Goal: Check status: Check status

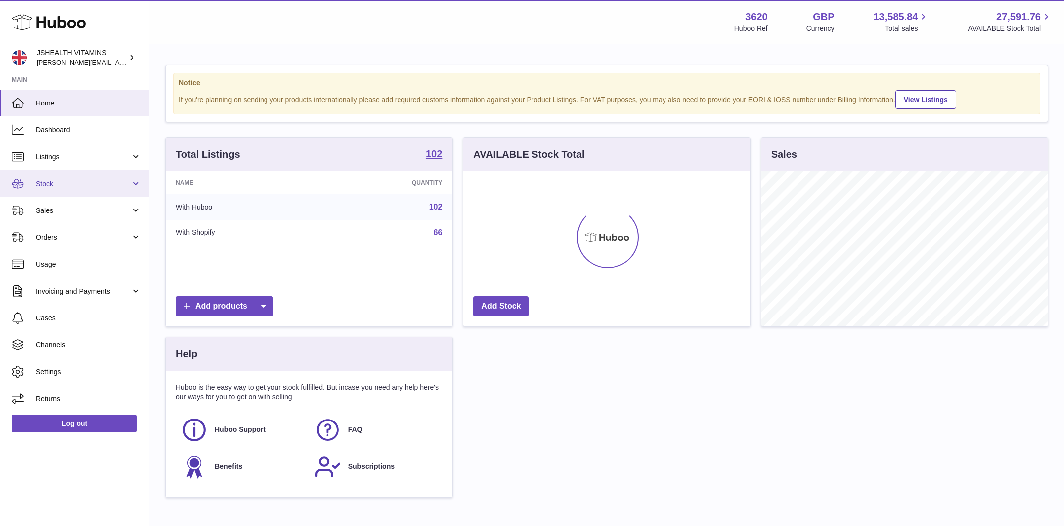
scroll to position [155, 287]
click at [62, 182] on span "Stock" at bounding box center [83, 183] width 95 height 9
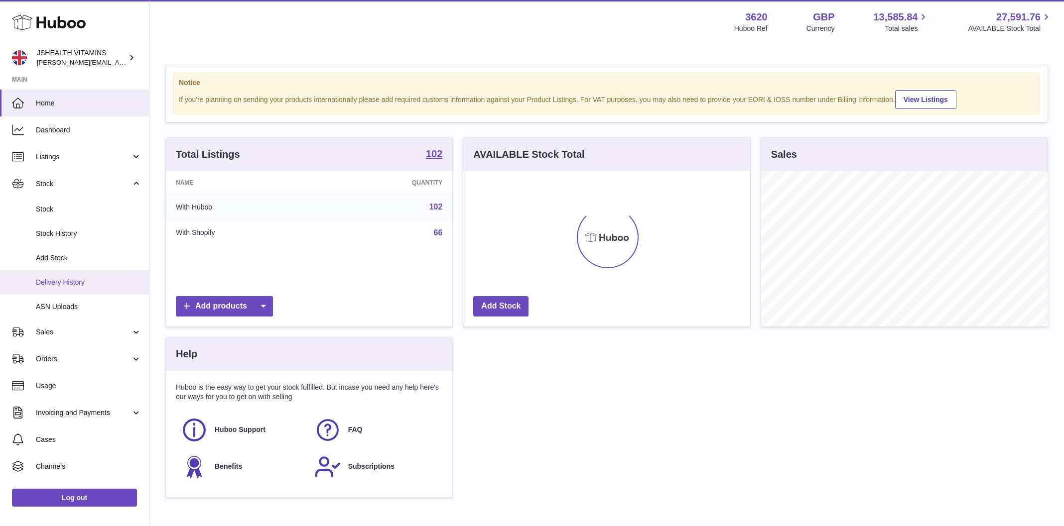
click at [73, 271] on link "Delivery History" at bounding box center [74, 282] width 149 height 24
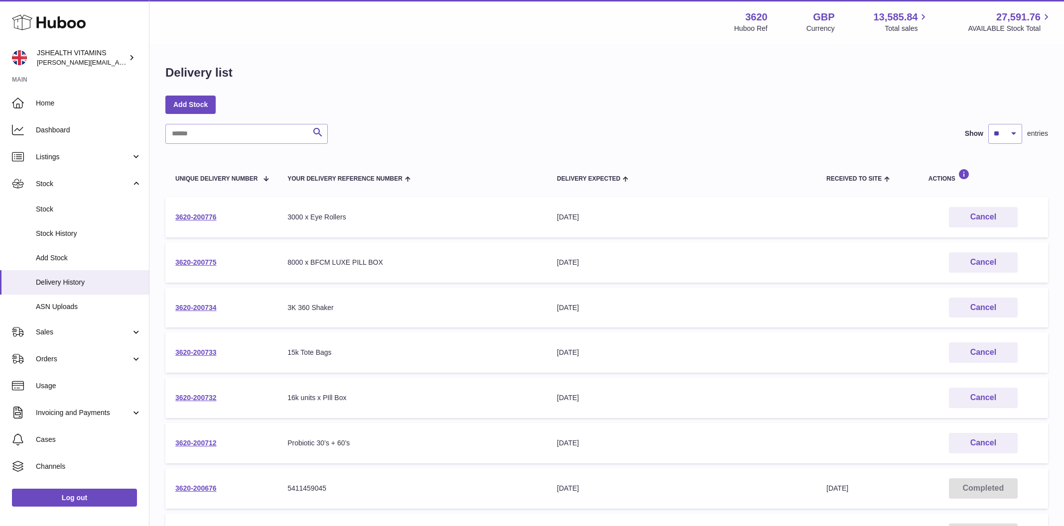
scroll to position [225, 0]
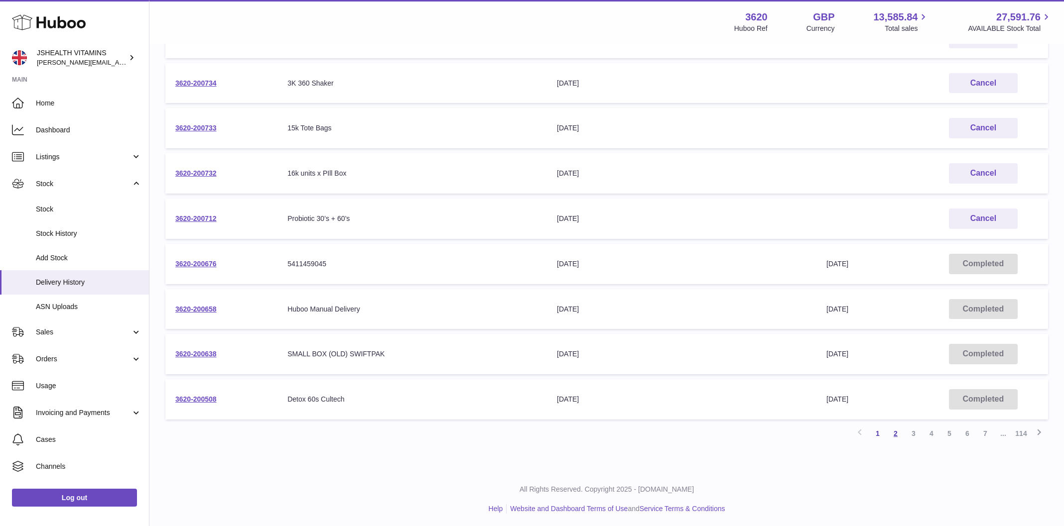
click at [892, 433] on link "2" at bounding box center [895, 434] width 18 height 18
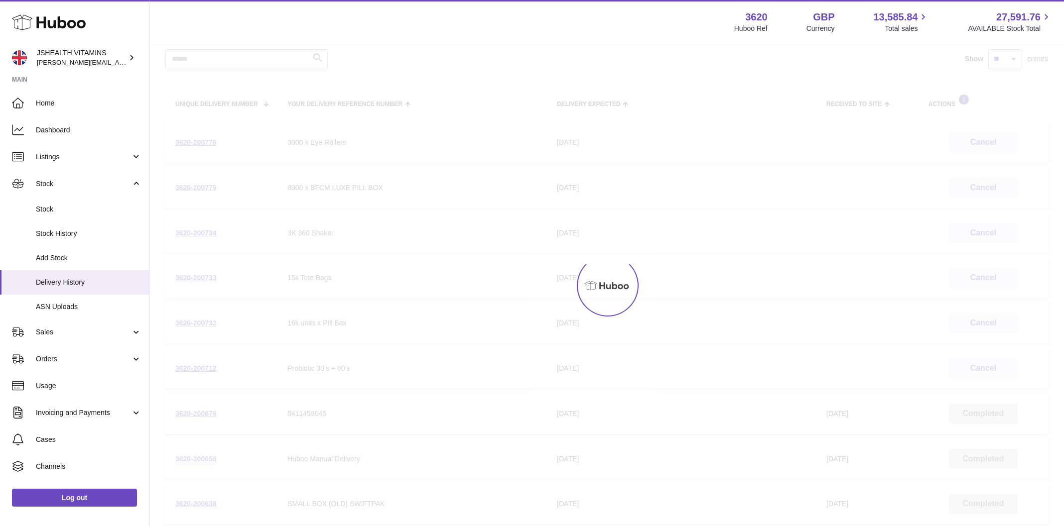
scroll to position [45, 0]
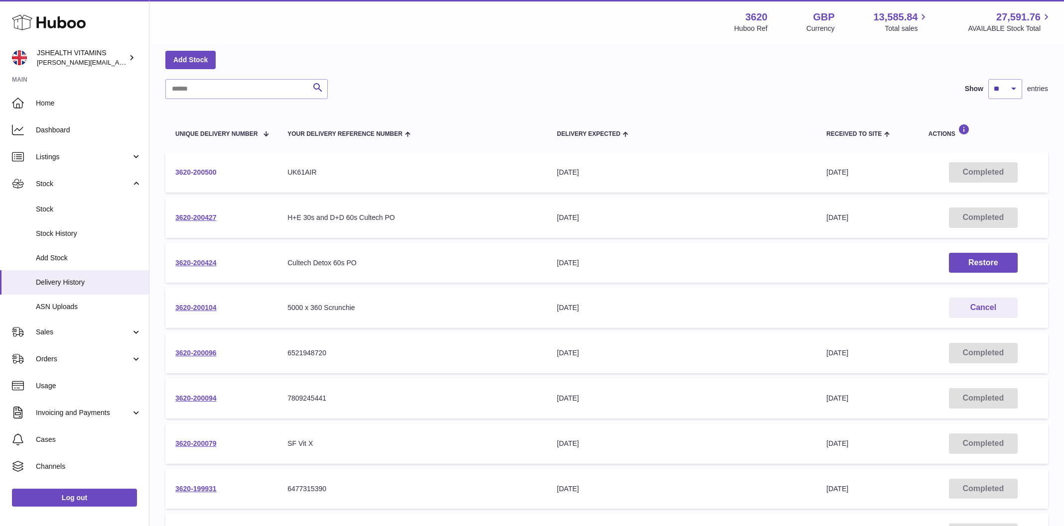
click at [201, 169] on link "3620-200500" at bounding box center [195, 172] width 41 height 8
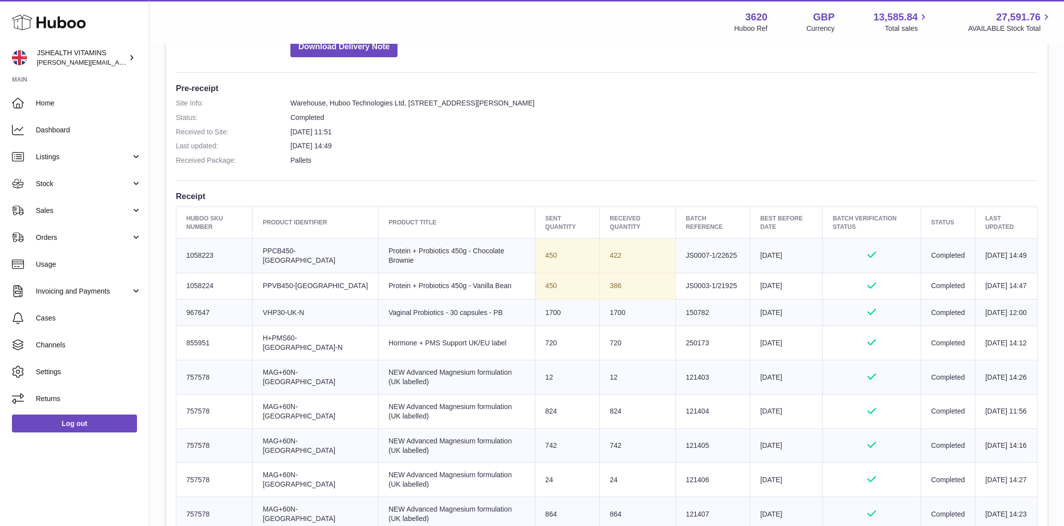
scroll to position [229, 0]
click at [622, 139] on dl "Site Info: Warehouse, Huboo Technologies Ltd, [STREET_ADDRESS][PERSON_NAME] Sta…" at bounding box center [607, 136] width 862 height 72
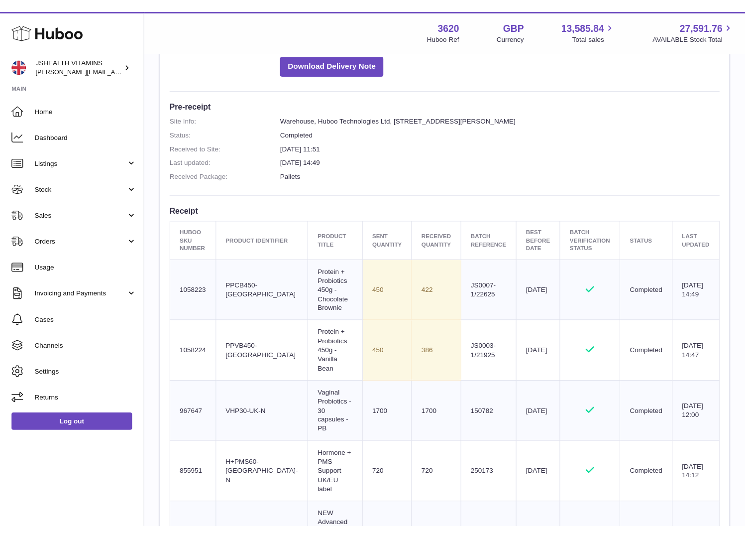
scroll to position [223, 0]
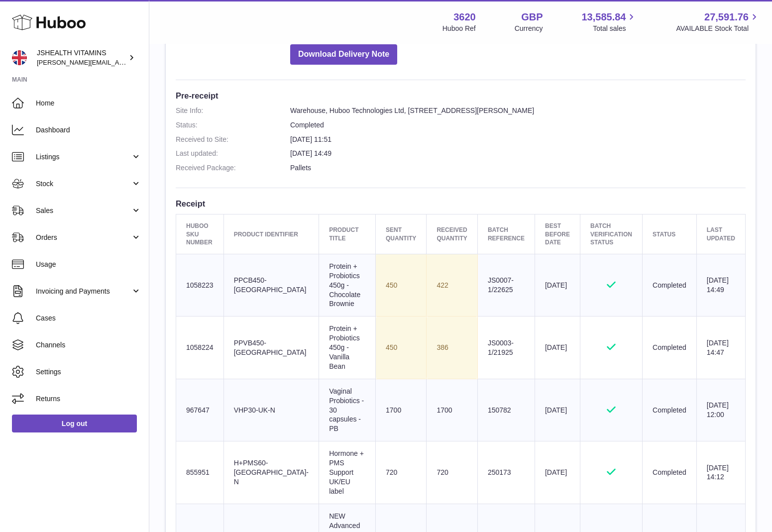
click at [479, 379] on td "Batch Reference 150782" at bounding box center [506, 410] width 57 height 62
copy td "150782"
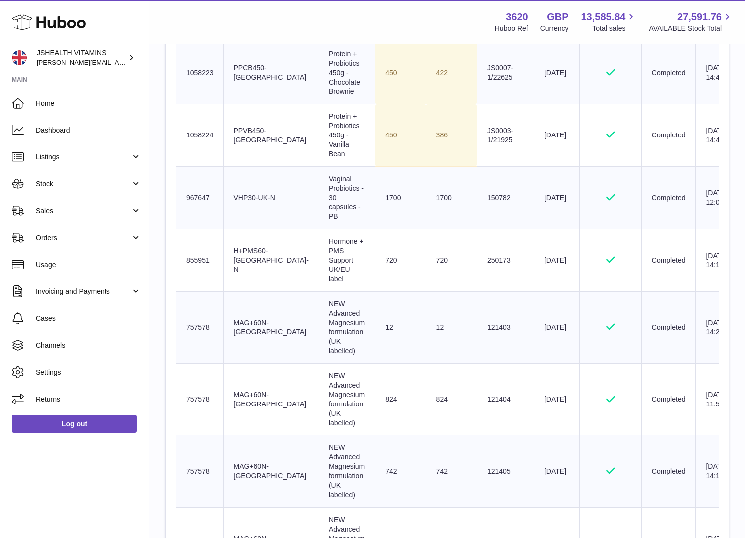
scroll to position [405, 0]
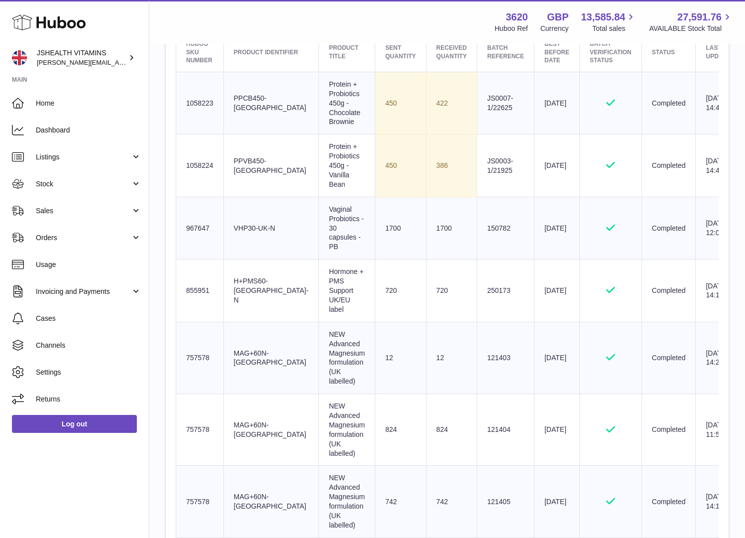
click at [477, 155] on td "Batch Reference JS0003-1/21925" at bounding box center [505, 165] width 57 height 62
copy tr "JS0003-1/21925"
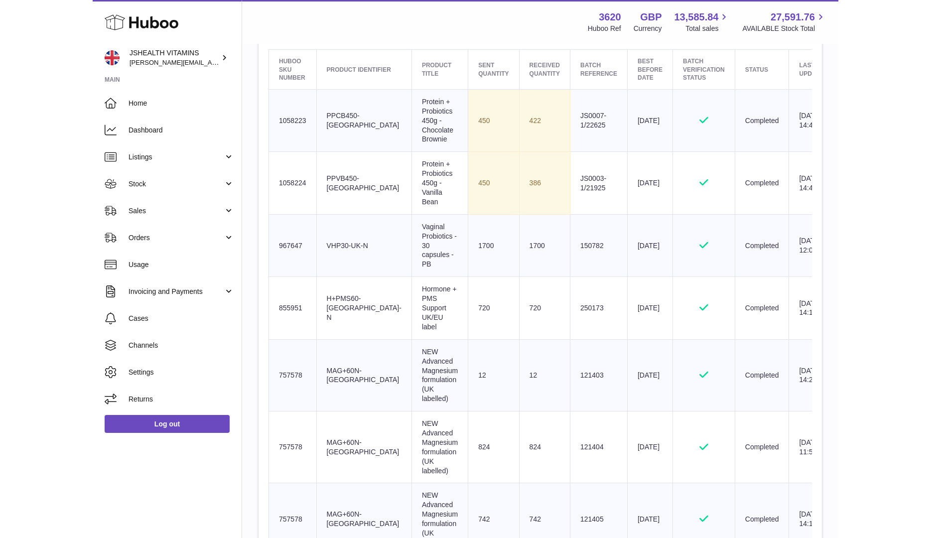
scroll to position [386, 0]
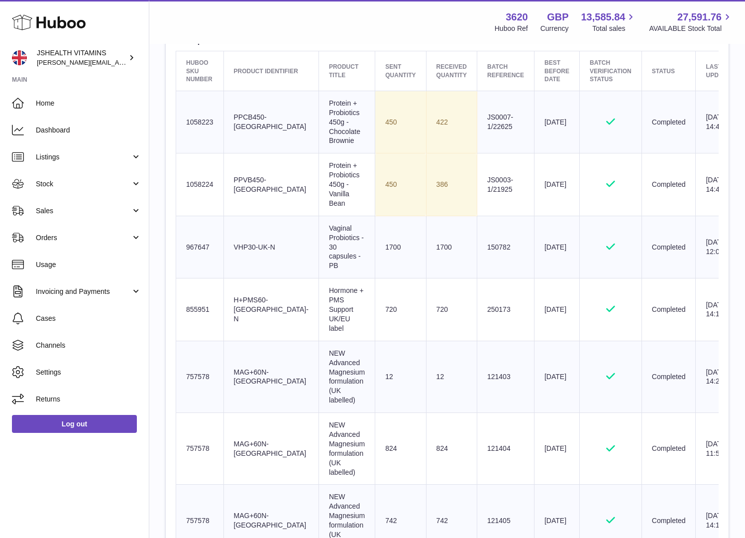
click at [477, 127] on td "Batch Reference JS0007-1/22625" at bounding box center [505, 122] width 57 height 62
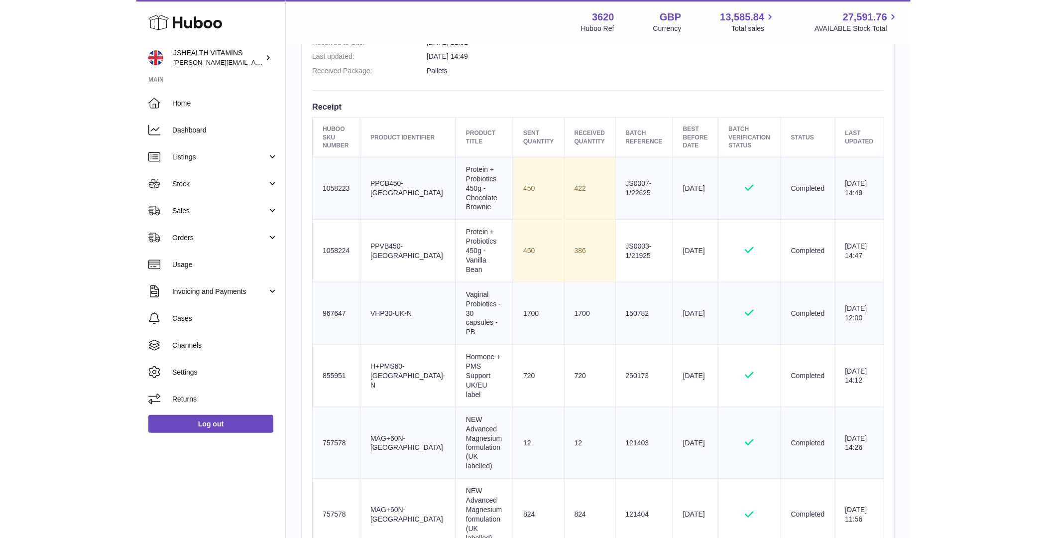
scroll to position [317, 0]
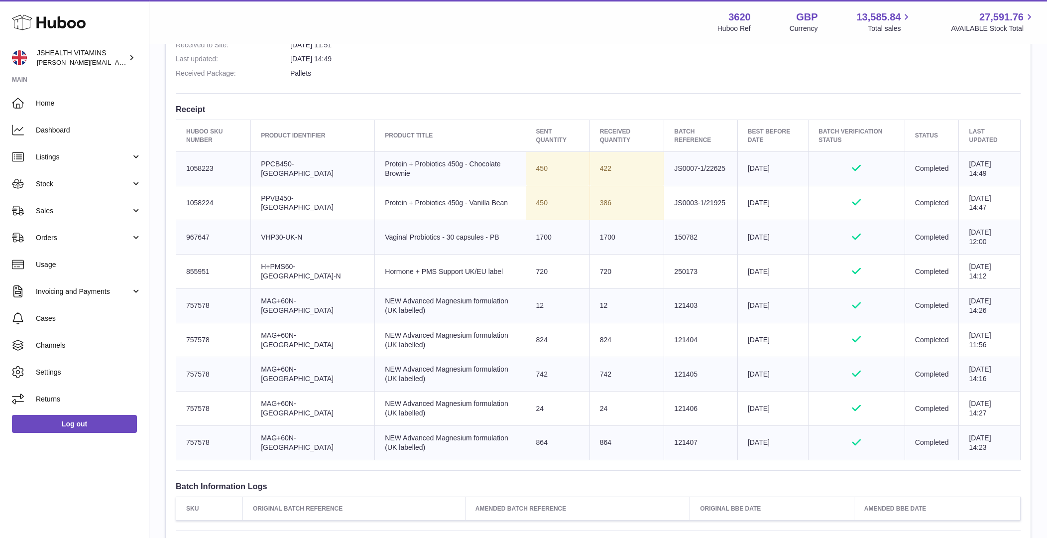
click at [526, 200] on td "Sent Quantity 450" at bounding box center [558, 203] width 64 height 34
copy td "450"
click at [590, 165] on td "422" at bounding box center [627, 168] width 75 height 34
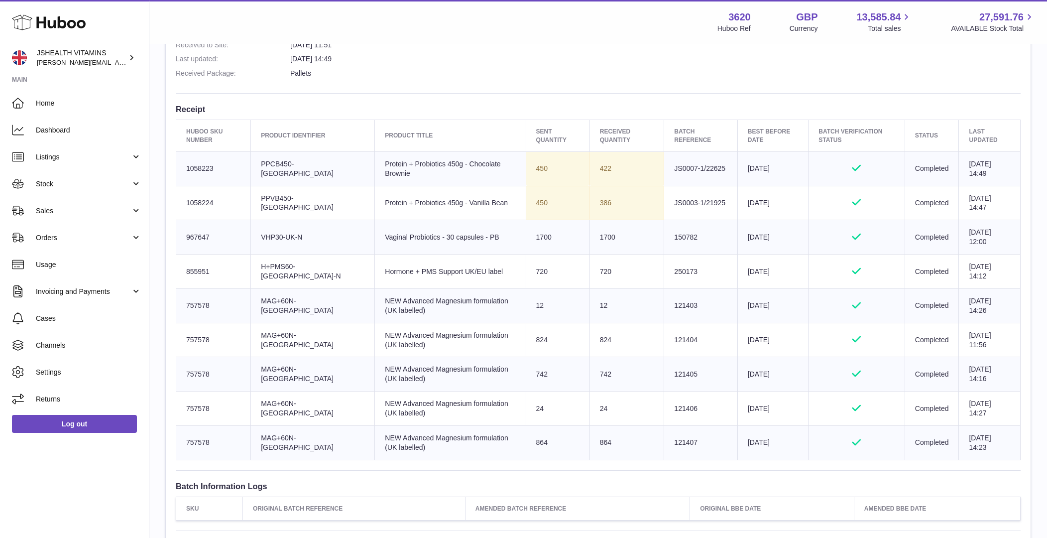
click at [590, 202] on td "386" at bounding box center [627, 203] width 75 height 34
copy td "386"
click at [282, 207] on td "Client Identifier PPVB450-UK" at bounding box center [313, 203] width 124 height 34
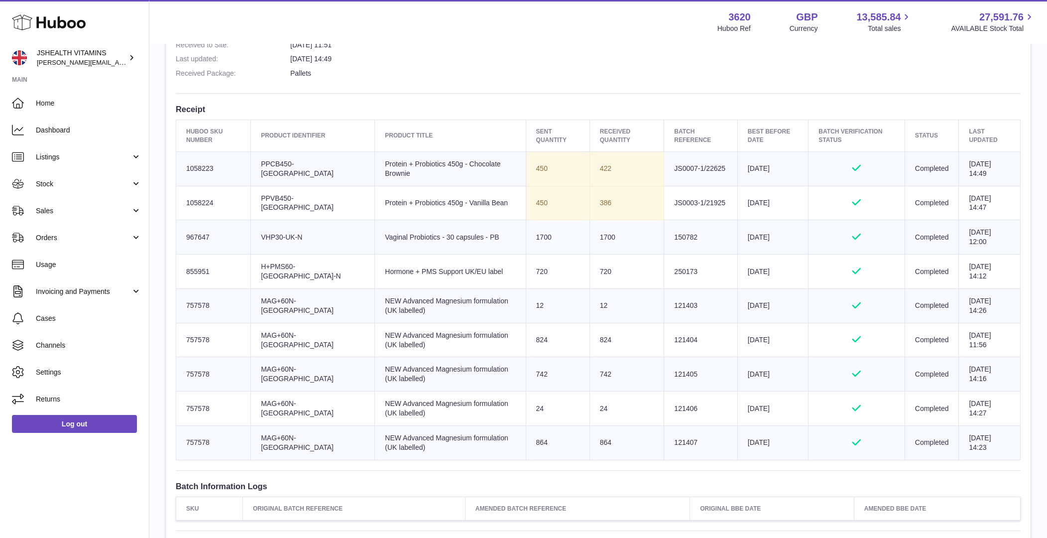
click at [282, 207] on td "Client Identifier PPVB450-UK" at bounding box center [313, 203] width 124 height 34
copy tr "PPVB450-[GEOGRAPHIC_DATA]"
click at [678, 205] on td "Batch Reference JS0003-1/21925" at bounding box center [700, 203] width 73 height 34
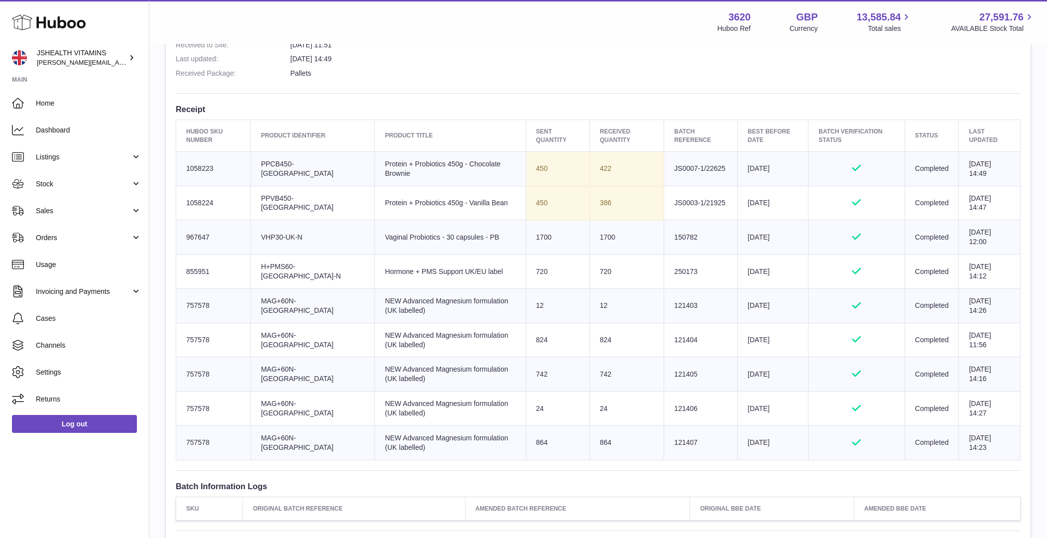
copy tr "JS0003-1/21925"
click at [633, 166] on td "422" at bounding box center [627, 168] width 75 height 34
drag, startPoint x: 623, startPoint y: 203, endPoint x: 397, endPoint y: 176, distance: 227.7
click at [397, 176] on tbody "Huboo SKU Number 1058223 Client Identifier PPCB450-[GEOGRAPHIC_DATA] Product ti…" at bounding box center [598, 305] width 845 height 308
click at [526, 156] on td "Sent Quantity 450" at bounding box center [558, 168] width 64 height 34
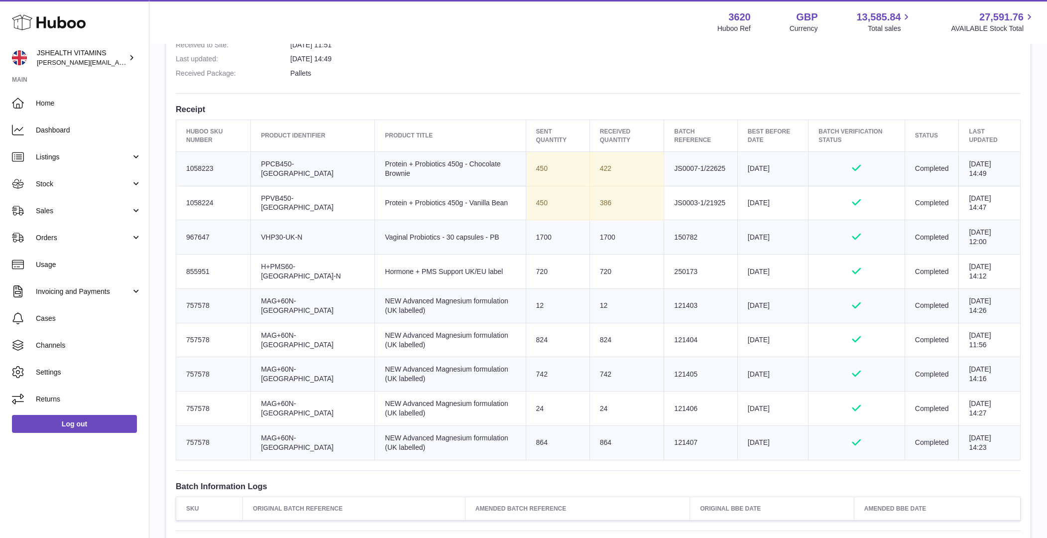
click at [325, 278] on td "Client Identifier H+PMS60-[GEOGRAPHIC_DATA]-N" at bounding box center [313, 271] width 124 height 34
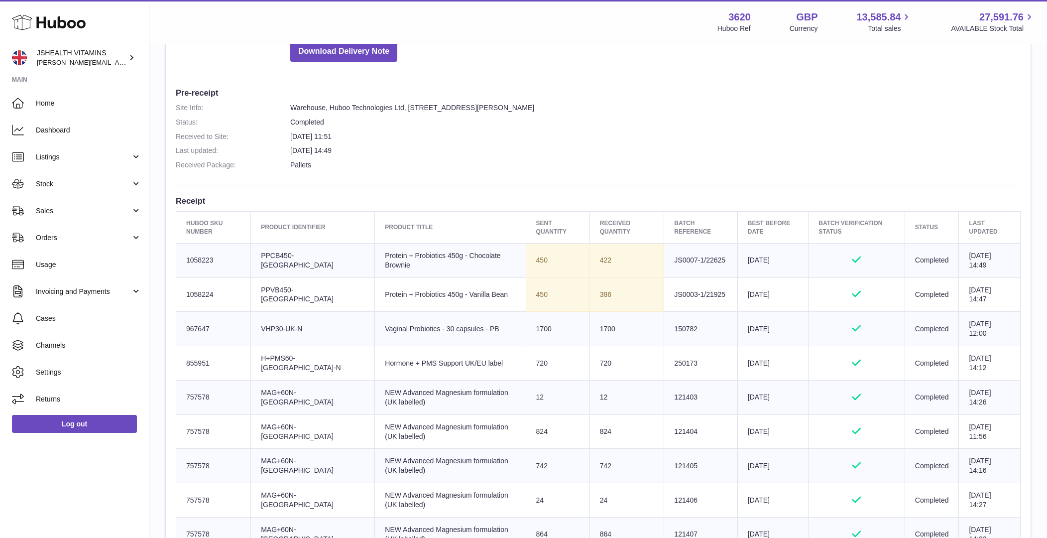
scroll to position [223, 0]
